Goal: Use online tool/utility: Utilize a website feature to perform a specific function

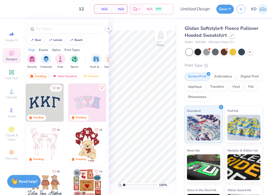
click at [13, 56] on div "Designs" at bounding box center [12, 55] width 18 height 15
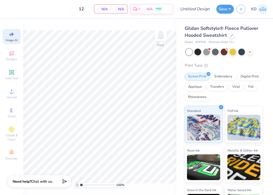
click at [12, 38] on div "Image AI" at bounding box center [12, 36] width 18 height 15
select select "4"
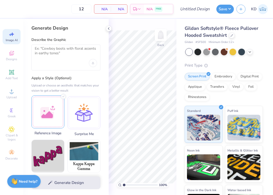
click at [50, 114] on div at bounding box center [47, 111] width 33 height 33
click at [45, 102] on div at bounding box center [47, 111] width 33 height 33
click at [15, 52] on div "Designs" at bounding box center [12, 55] width 18 height 15
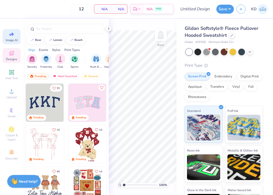
click at [14, 37] on icon at bounding box center [11, 34] width 6 height 6
select select "4"
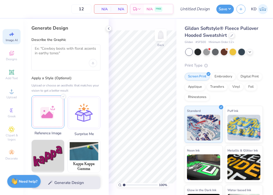
click at [48, 118] on div at bounding box center [47, 111] width 33 height 33
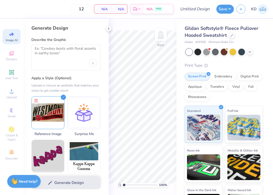
click at [65, 62] on div at bounding box center [65, 58] width 69 height 26
click at [58, 55] on textarea at bounding box center [66, 52] width 62 height 13
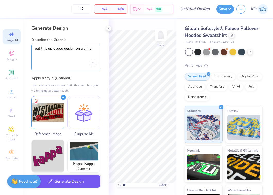
type textarea "put this uploaded design on a shirt"
click at [67, 181] on button "Generate Design" at bounding box center [65, 181] width 69 height 13
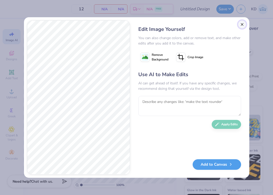
click at [240, 23] on button "Close" at bounding box center [242, 24] width 8 height 8
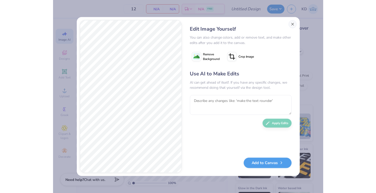
scroll to position [0, 12]
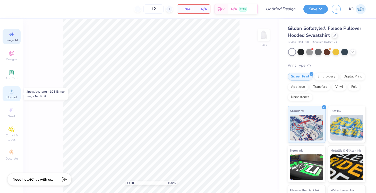
click at [10, 93] on circle at bounding box center [11, 93] width 3 height 3
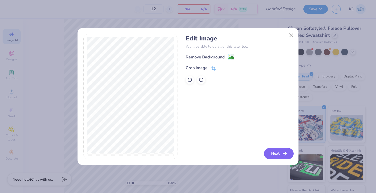
click at [280, 155] on button "Next" at bounding box center [279, 153] width 30 height 11
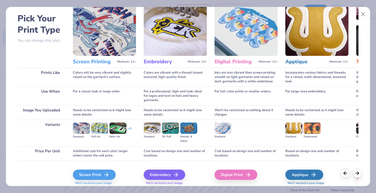
scroll to position [38, 0]
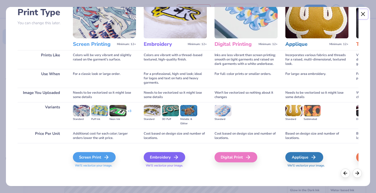
click at [339, 14] on button "Close" at bounding box center [363, 14] width 10 height 10
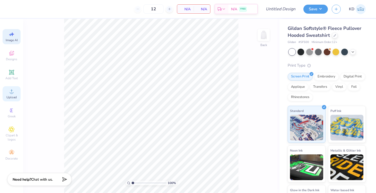
click at [7, 94] on div "Upload" at bounding box center [12, 93] width 18 height 15
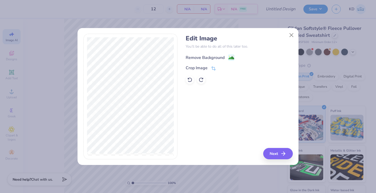
click at [225, 56] on div "Remove Background" at bounding box center [210, 57] width 49 height 6
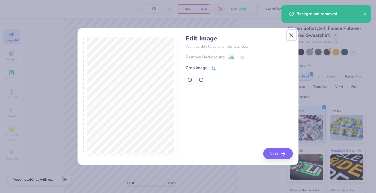
click at [290, 35] on button "Close" at bounding box center [291, 35] width 10 height 10
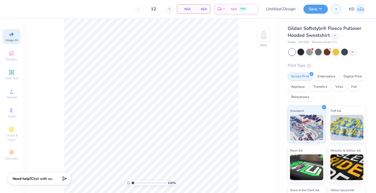
click at [44, 181] on div "Need help? Chat with us." at bounding box center [39, 178] width 64 height 13
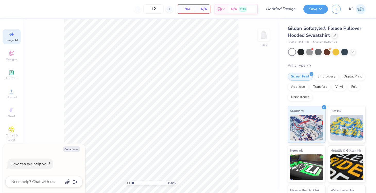
click at [58, 117] on div "100 % Back" at bounding box center [151, 106] width 256 height 174
click at [71, 150] on button "Collapse" at bounding box center [71, 148] width 17 height 5
type textarea "x"
